Goal: Task Accomplishment & Management: Manage account settings

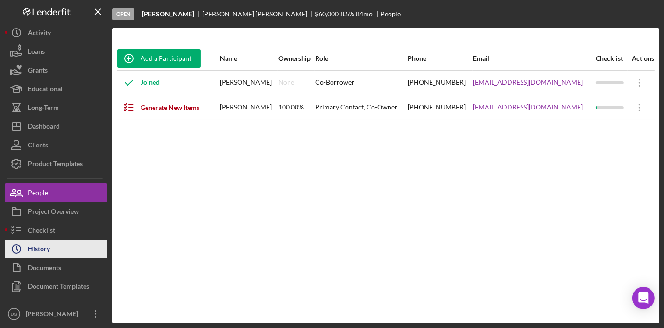
click at [39, 246] on div "History" at bounding box center [39, 249] width 22 height 21
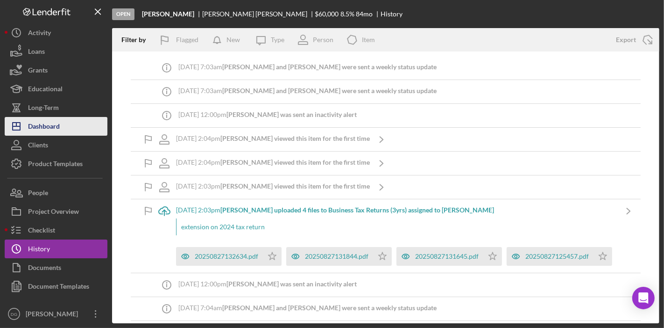
click at [46, 126] on div "Dashboard" at bounding box center [44, 127] width 32 height 21
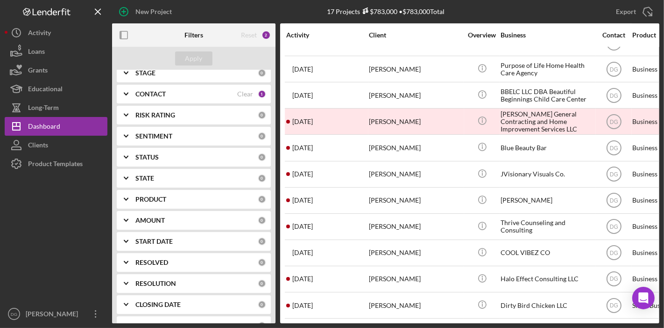
scroll to position [134, 0]
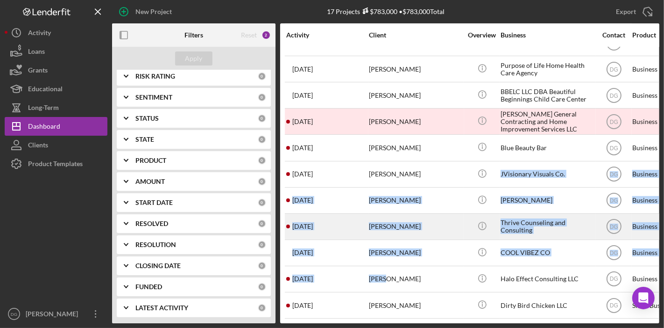
drag, startPoint x: 345, startPoint y: 243, endPoint x: 427, endPoint y: 229, distance: 83.0
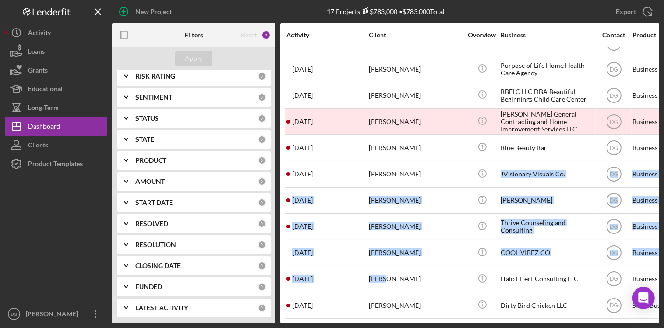
click at [339, 31] on div "Activity" at bounding box center [327, 34] width 82 height 7
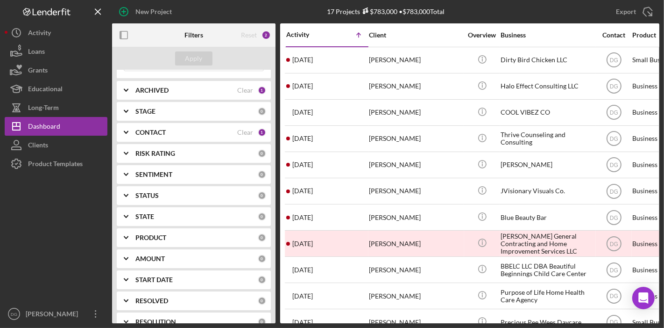
scroll to position [0, 0]
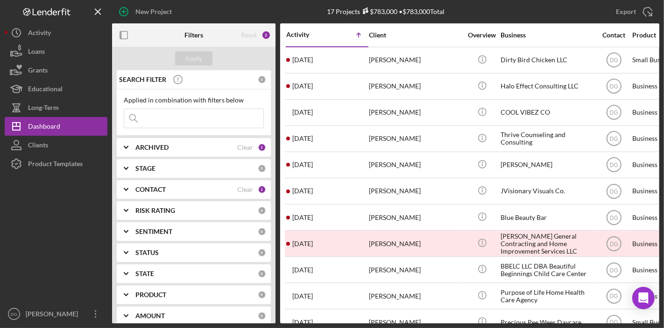
click at [160, 143] on b "ARCHIVED" at bounding box center [152, 146] width 33 height 7
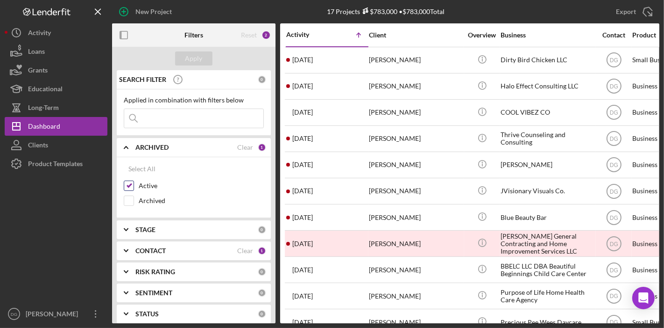
click at [130, 181] on input "Active" at bounding box center [128, 185] width 9 height 9
checkbox input "false"
click at [128, 198] on input "Archived" at bounding box center [128, 200] width 9 height 9
checkbox input "true"
click at [194, 55] on div "Apply" at bounding box center [193, 58] width 17 height 14
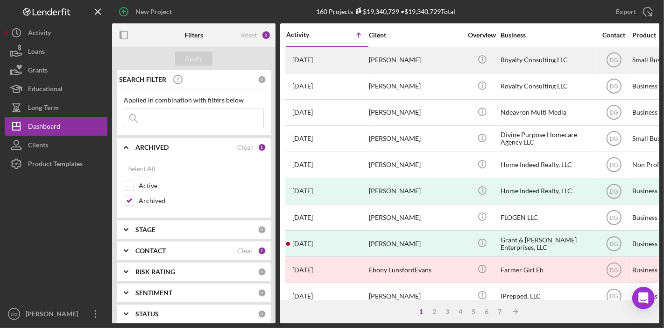
click at [511, 63] on div "Royalty Consulting LLC" at bounding box center [547, 60] width 93 height 25
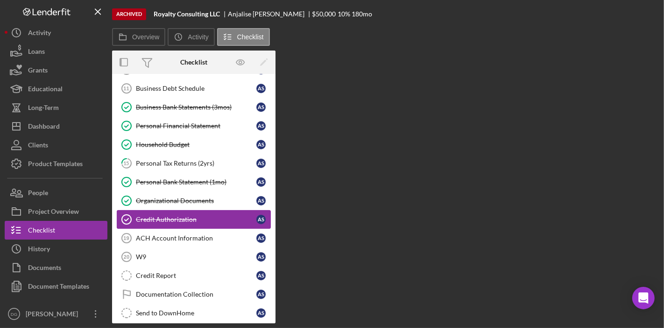
scroll to position [137, 0]
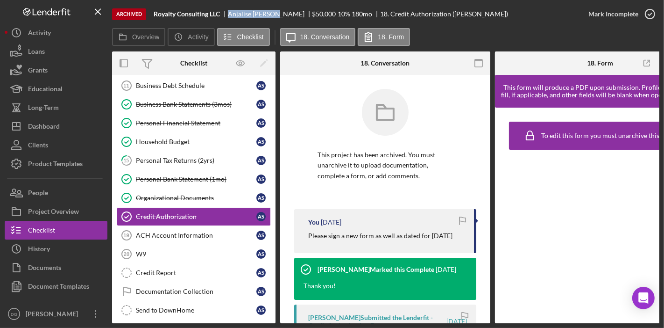
drag, startPoint x: 278, startPoint y: 14, endPoint x: 232, endPoint y: 13, distance: 45.4
click at [232, 13] on div "[PERSON_NAME]" at bounding box center [270, 13] width 85 height 7
click at [278, 21] on div "Archived Royalty Consulting LLC [PERSON_NAME] $50,000 $50,000 10 % 180 mo 18. C…" at bounding box center [345, 14] width 467 height 28
drag, startPoint x: 230, startPoint y: 14, endPoint x: 278, endPoint y: 14, distance: 48.6
click at [278, 14] on div "[PERSON_NAME]" at bounding box center [270, 13] width 85 height 7
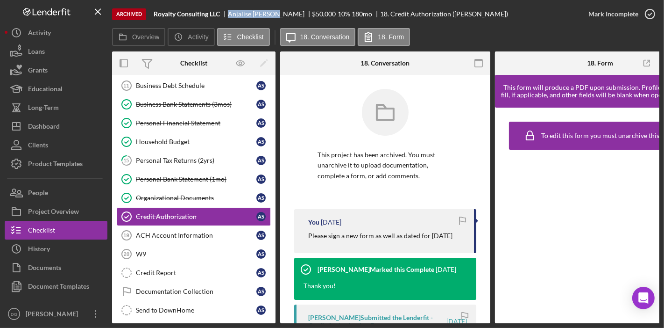
copy div "[PERSON_NAME]"
